Goal: Information Seeking & Learning: Learn about a topic

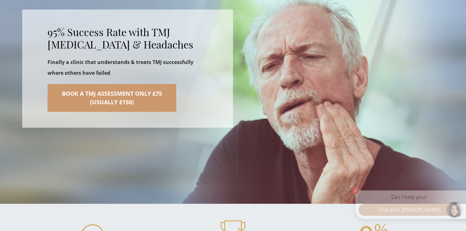
scroll to position [291, 0]
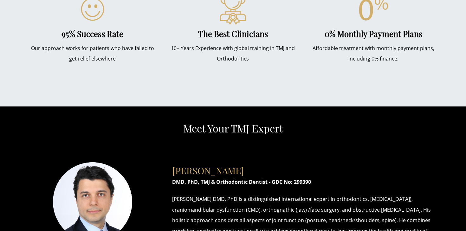
click at [139, 91] on div "95% Success Rate Our approach works for patients who have failed to get relief …" at bounding box center [233, 41] width 466 height 129
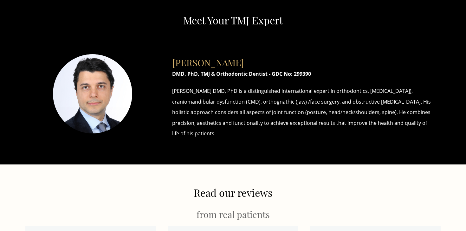
scroll to position [399, 0]
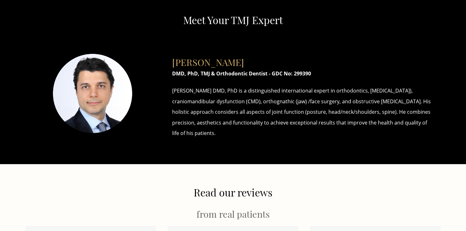
drag, startPoint x: 244, startPoint y: 88, endPoint x: 280, endPoint y: 128, distance: 53.6
click at [279, 127] on p "[PERSON_NAME] DMD, PhD is a distinguished international expert in orthodontics,…" at bounding box center [303, 112] width 262 height 53
drag, startPoint x: 280, startPoint y: 128, endPoint x: 186, endPoint y: 61, distance: 115.6
click at [188, 61] on div "[PERSON_NAME] DMD, PhD, TMJ & Orthodontic Dentist - GDC No: 299390 [PERSON_NAME…" at bounding box center [303, 94] width 281 height 95
click at [186, 61] on h3 "[PERSON_NAME]" at bounding box center [303, 58] width 262 height 17
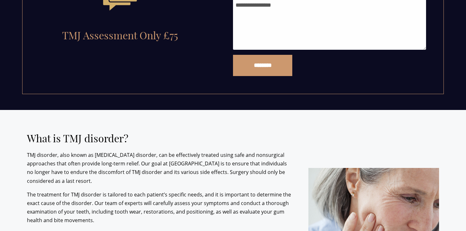
scroll to position [954, 0]
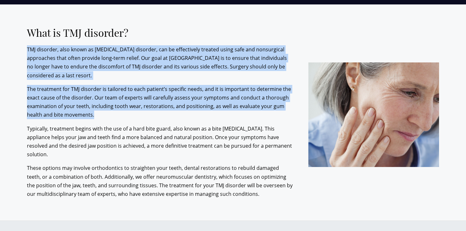
drag, startPoint x: 112, startPoint y: 43, endPoint x: 189, endPoint y: 122, distance: 110.1
click at [189, 122] on div "What is TMJ disorder? TMJ disorder, also known as [MEDICAL_DATA] disorder, can …" at bounding box center [163, 113] width 272 height 172
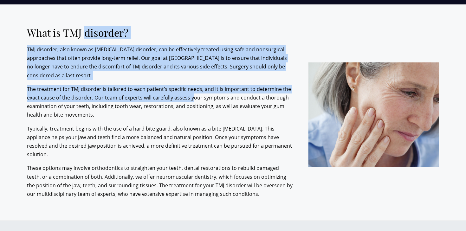
drag, startPoint x: 193, startPoint y: 101, endPoint x: 83, endPoint y: 37, distance: 127.1
click at [84, 37] on div "What is TMJ disorder? TMJ disorder, also known as [MEDICAL_DATA] disorder, can …" at bounding box center [163, 113] width 272 height 172
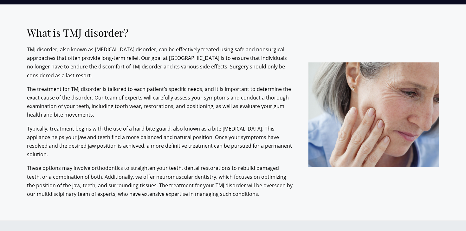
click at [110, 69] on p "TMJ disorder, also known as [MEDICAL_DATA] disorder, can be effectively treated…" at bounding box center [160, 62] width 267 height 35
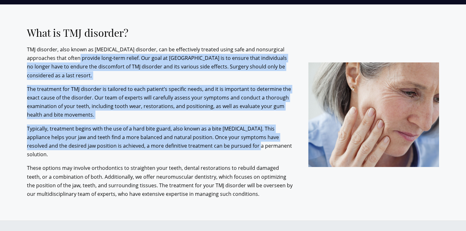
drag, startPoint x: 87, startPoint y: 56, endPoint x: 252, endPoint y: 145, distance: 187.5
click at [249, 145] on div "What is TMJ disorder? TMJ disorder, also known as [MEDICAL_DATA] disorder, can …" at bounding box center [163, 113] width 272 height 172
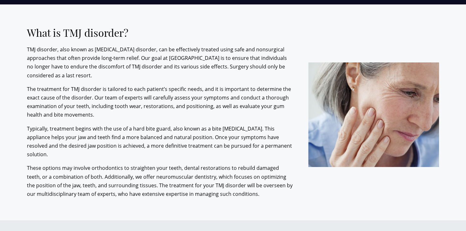
click at [252, 145] on p "Typically, treatment begins with the use of a hard bite guard, also known as a …" at bounding box center [160, 142] width 267 height 35
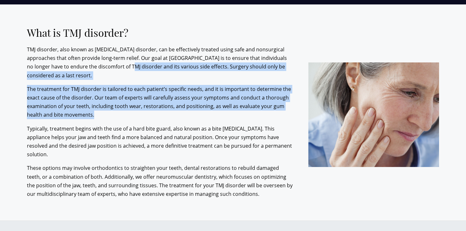
drag, startPoint x: 253, startPoint y: 113, endPoint x: 88, endPoint y: 40, distance: 181.1
click at [90, 42] on div "What is TMJ disorder? TMJ disorder, also known as [MEDICAL_DATA] disorder, can …" at bounding box center [163, 113] width 272 height 172
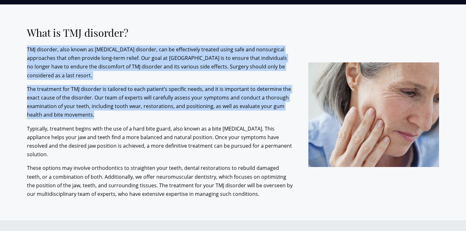
click at [88, 40] on div "What is TMJ disorder? TMJ disorder, also known as [MEDICAL_DATA] disorder, can …" at bounding box center [163, 113] width 272 height 172
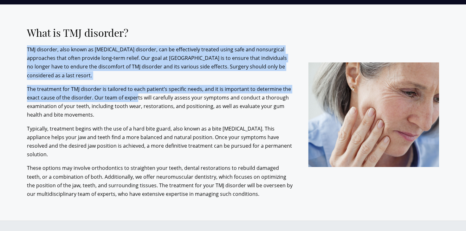
drag, startPoint x: 88, startPoint y: 41, endPoint x: 138, endPoint y: 95, distance: 74.1
click at [136, 94] on div "What is TMJ disorder? TMJ disorder, also known as [MEDICAL_DATA] disorder, can …" at bounding box center [163, 113] width 272 height 172
click at [138, 95] on p "The treatment for TMJ disorder is tailored to each patient’s specific needs, an…" at bounding box center [160, 102] width 267 height 35
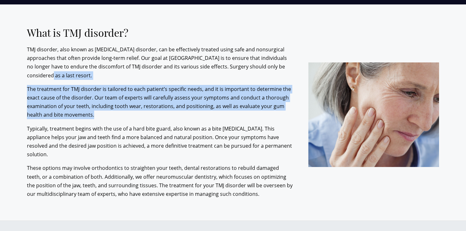
drag, startPoint x: 140, startPoint y: 113, endPoint x: 38, endPoint y: 76, distance: 108.5
click at [41, 76] on div "What is TMJ disorder? TMJ disorder, also known as [MEDICAL_DATA] disorder, can …" at bounding box center [163, 113] width 272 height 172
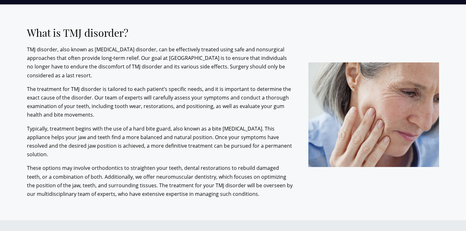
click at [62, 94] on p "The treatment for TMJ disorder is tailored to each patient’s specific needs, an…" at bounding box center [160, 102] width 267 height 35
drag, startPoint x: 43, startPoint y: 84, endPoint x: 189, endPoint y: 139, distance: 156.0
click at [184, 139] on div "What is TMJ disorder? TMJ disorder, also known as [MEDICAL_DATA] disorder, can …" at bounding box center [163, 113] width 272 height 172
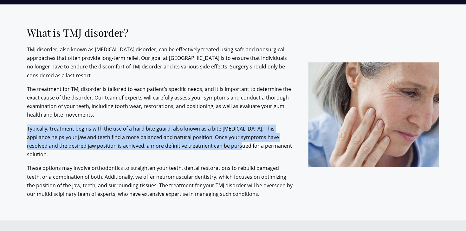
drag, startPoint x: 200, startPoint y: 140, endPoint x: 151, endPoint y: 94, distance: 67.5
click at [152, 95] on div "What is TMJ disorder? TMJ disorder, also known as [MEDICAL_DATA] disorder, can …" at bounding box center [163, 113] width 272 height 172
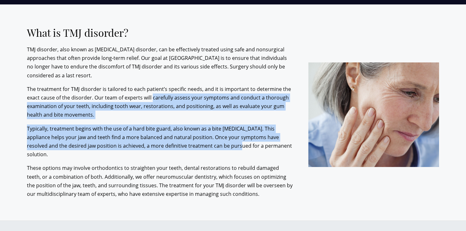
click at [151, 94] on p "The treatment for TMJ disorder is tailored to each patient’s specific needs, an…" at bounding box center [160, 102] width 267 height 35
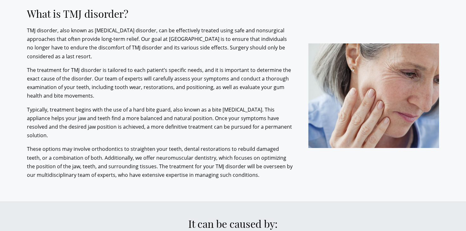
scroll to position [972, 0]
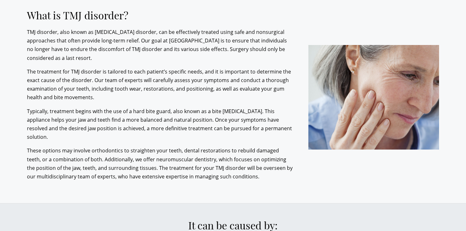
drag, startPoint x: 165, startPoint y: 35, endPoint x: 193, endPoint y: 55, distance: 34.1
click at [178, 43] on p "TMJ disorder, also known as [MEDICAL_DATA] disorder, can be effectively treated…" at bounding box center [160, 45] width 267 height 35
click at [194, 55] on p "TMJ disorder, also known as [MEDICAL_DATA] disorder, can be effectively treated…" at bounding box center [160, 45] width 267 height 35
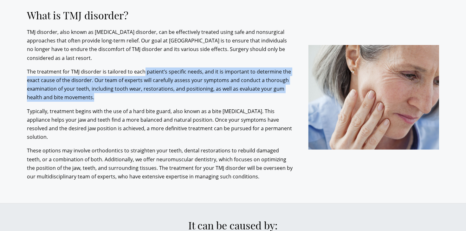
drag, startPoint x: 142, startPoint y: 73, endPoint x: 190, endPoint y: 102, distance: 55.8
click at [189, 103] on div "What is TMJ disorder? TMJ disorder, also known as [MEDICAL_DATA] disorder, can …" at bounding box center [163, 95] width 272 height 172
click at [190, 102] on div "What is TMJ disorder? TMJ disorder, also known as [MEDICAL_DATA] disorder, can …" at bounding box center [163, 95] width 272 height 172
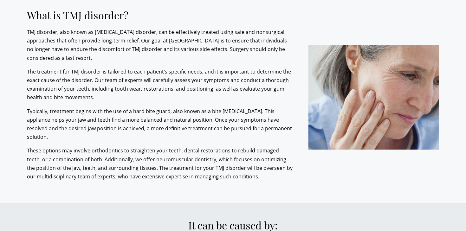
click at [186, 92] on p "The treatment for TMJ disorder is tailored to each patient’s specific needs, an…" at bounding box center [160, 85] width 267 height 35
